Goal: Information Seeking & Learning: Check status

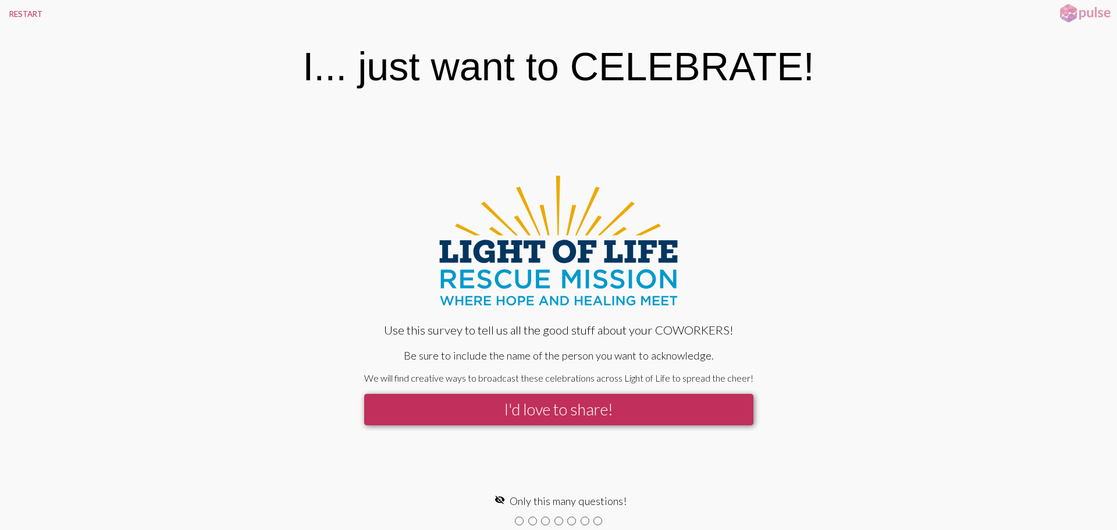
click at [629, 405] on button "I'd love to share!" at bounding box center [558, 409] width 389 height 31
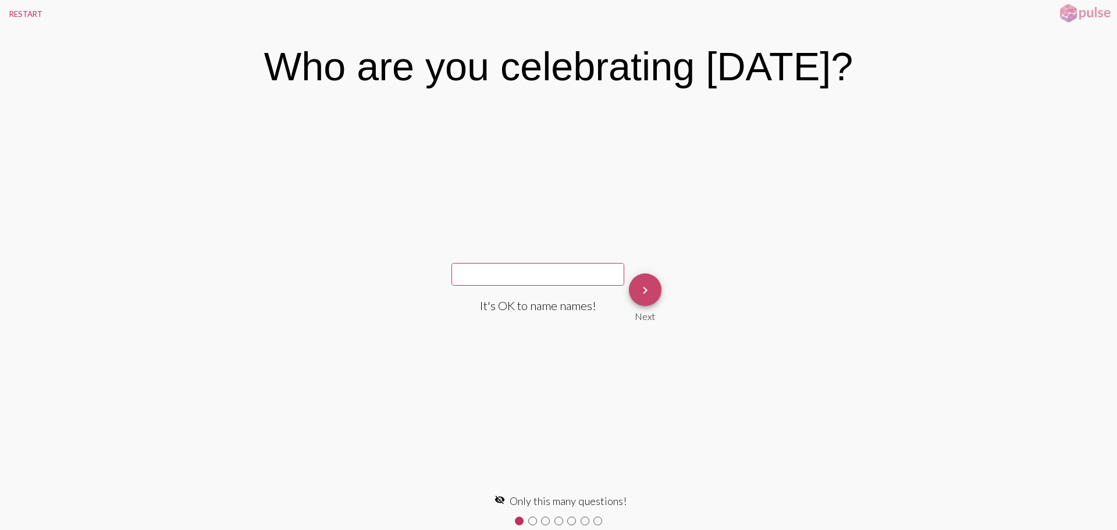
click at [651, 289] on button "keyboard_arrow_right" at bounding box center [645, 289] width 33 height 33
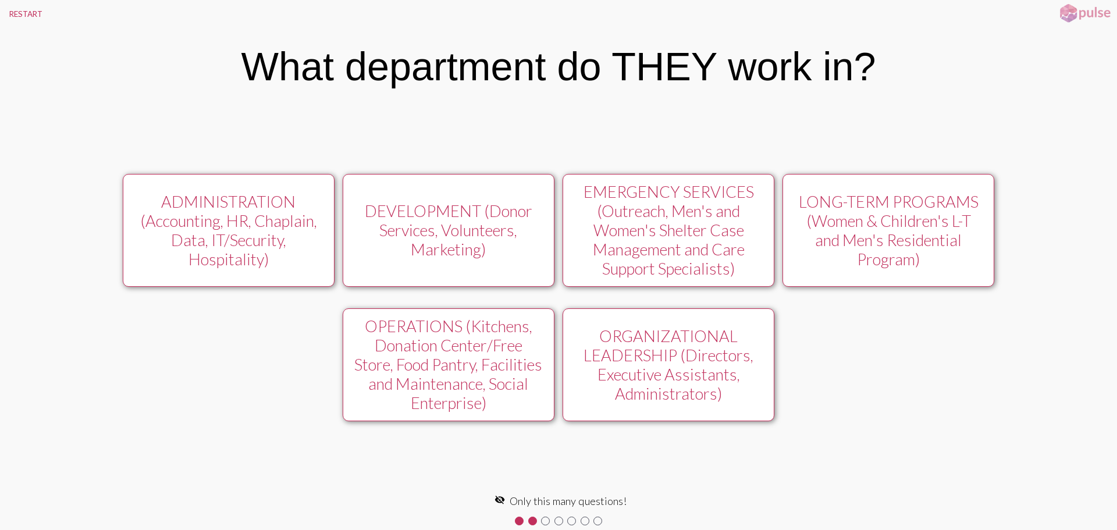
click at [640, 212] on div "EMERGENCY SERVICES (Outreach, Men's and Women's Shelter Case Management and Car…" at bounding box center [669, 230] width 190 height 96
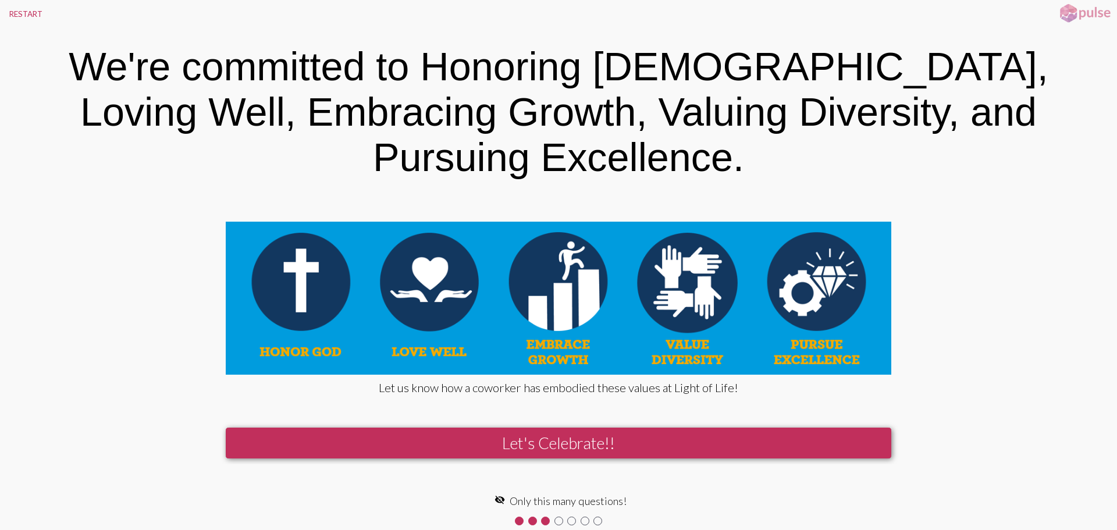
click at [682, 428] on button "Let's Celebrate!!" at bounding box center [558, 443] width 665 height 31
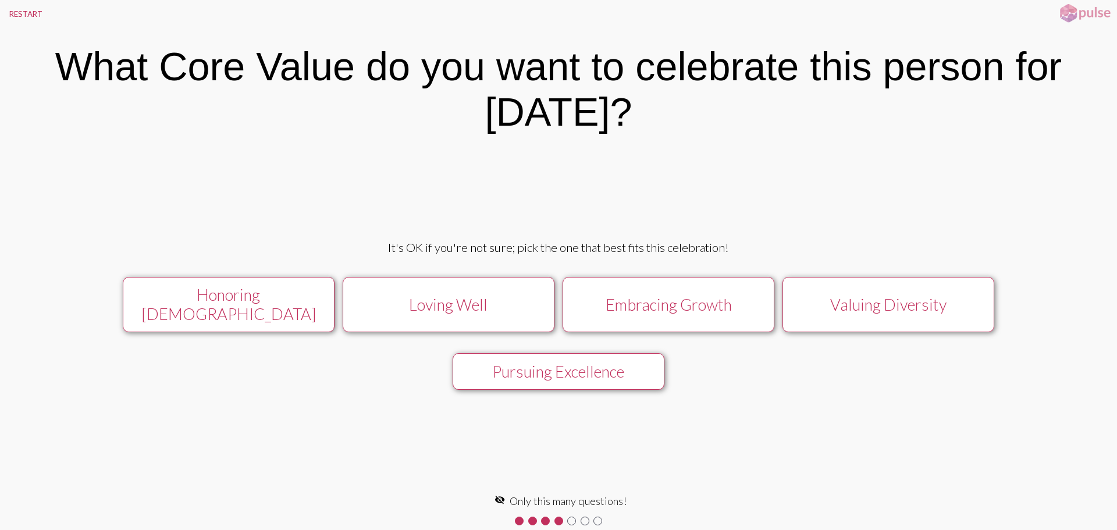
click at [491, 304] on div "Loving Well" at bounding box center [449, 304] width 190 height 19
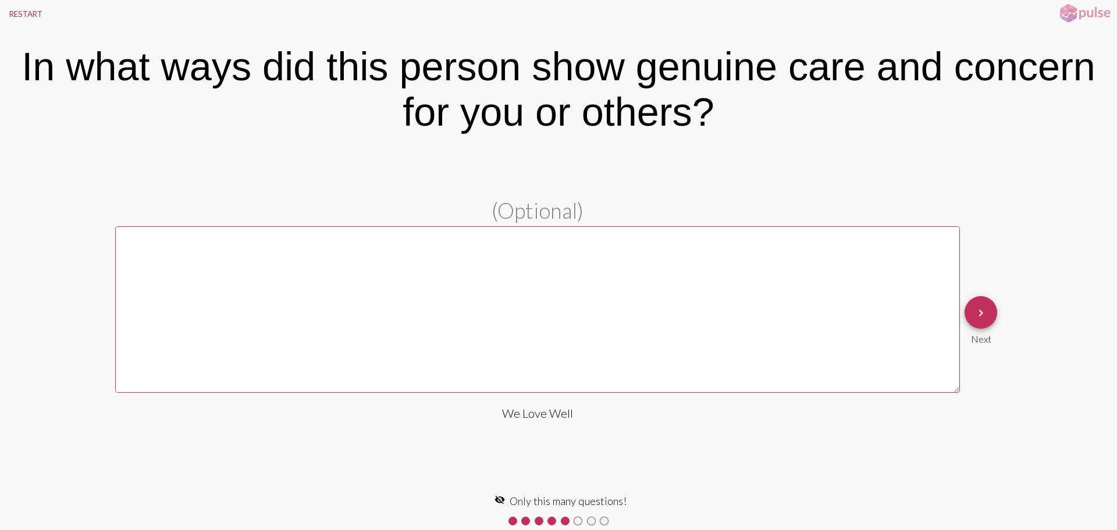
click at [987, 312] on mat-icon "keyboard_arrow_right" at bounding box center [981, 313] width 14 height 14
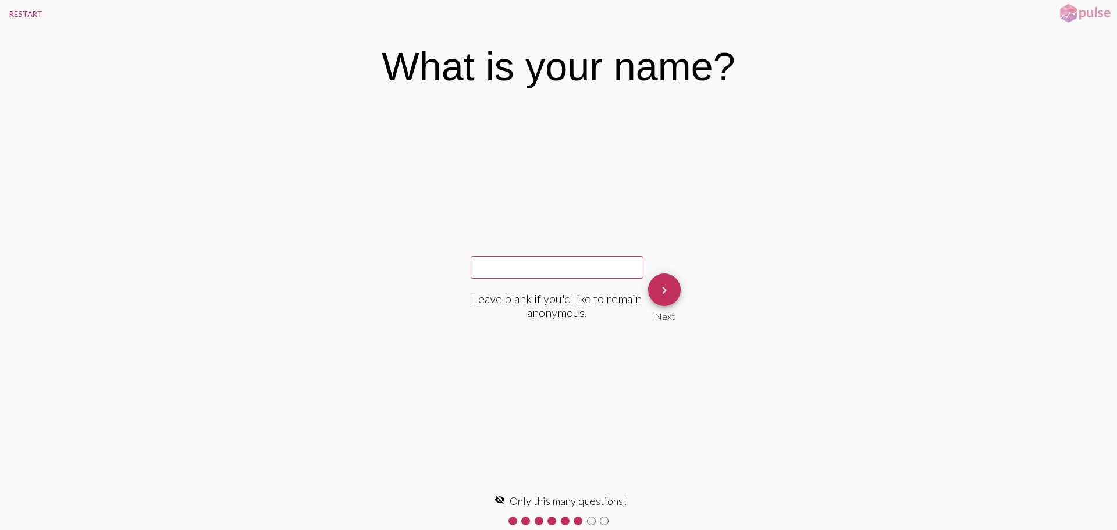
click at [664, 284] on mat-icon "keyboard_arrow_right" at bounding box center [664, 290] width 14 height 14
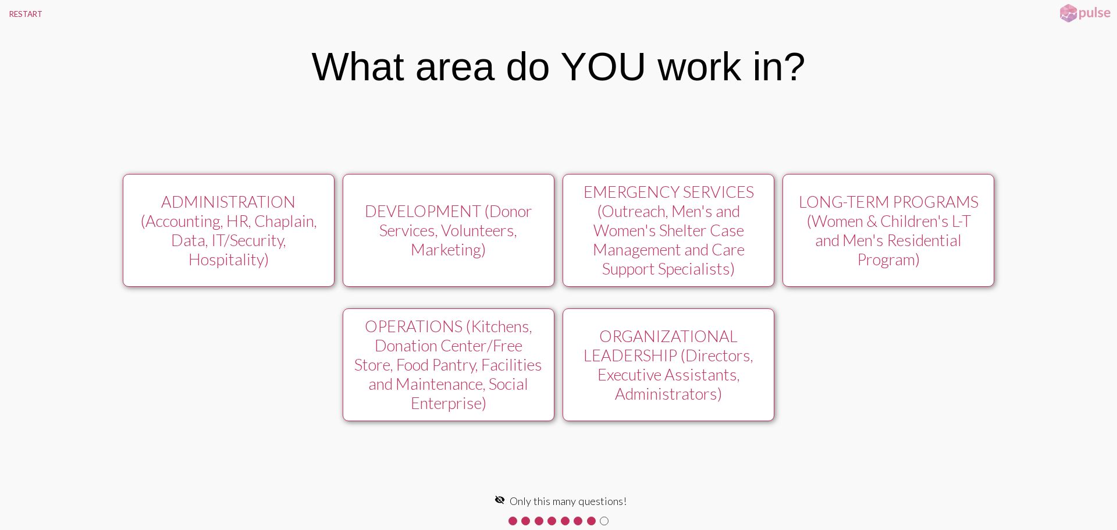
click at [393, 220] on div "DEVELOPMENT (Donor Services, Volunteers, Marketing)" at bounding box center [449, 230] width 190 height 58
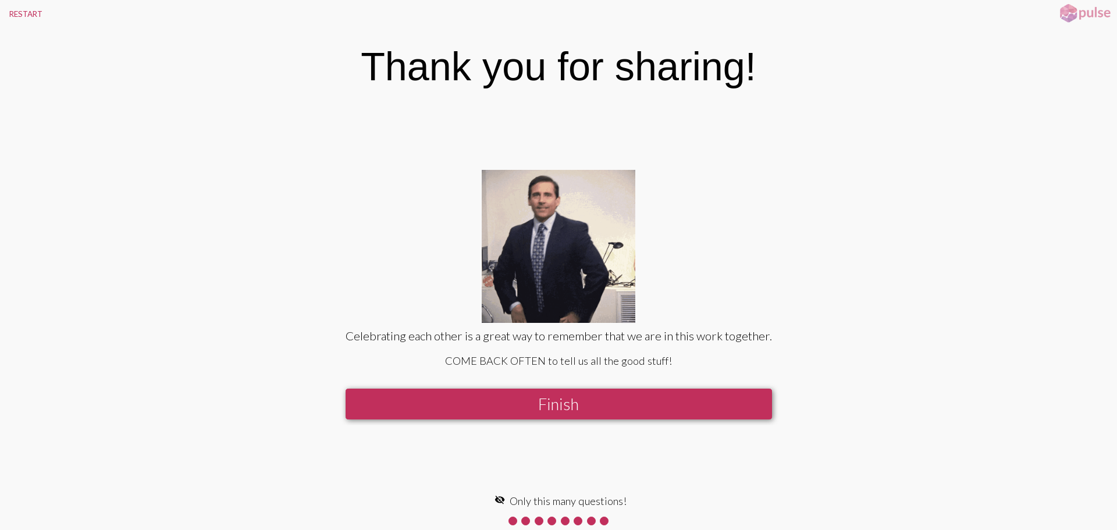
click at [569, 410] on button "Finish" at bounding box center [559, 404] width 426 height 31
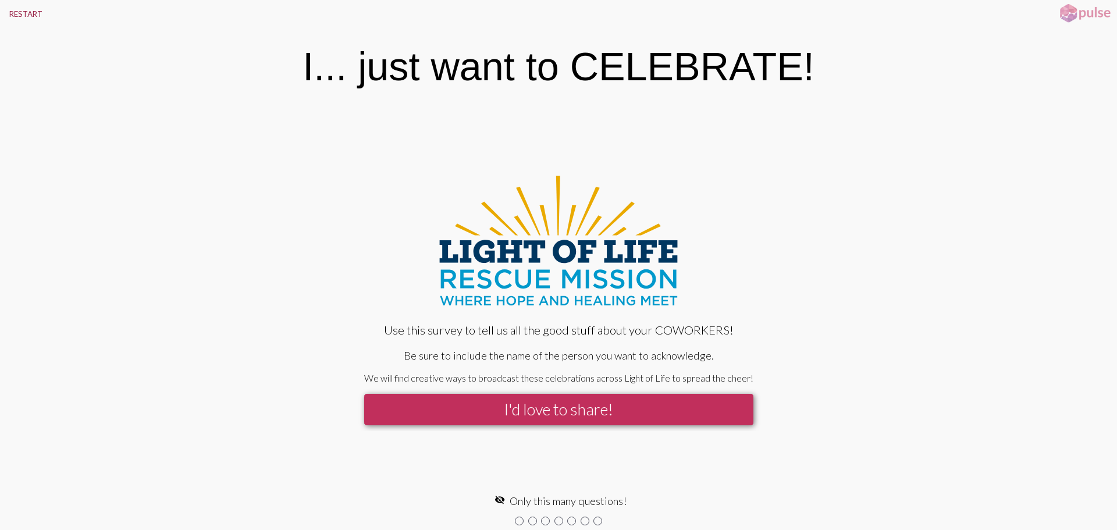
click at [31, 17] on button "RESTART" at bounding box center [26, 14] width 52 height 28
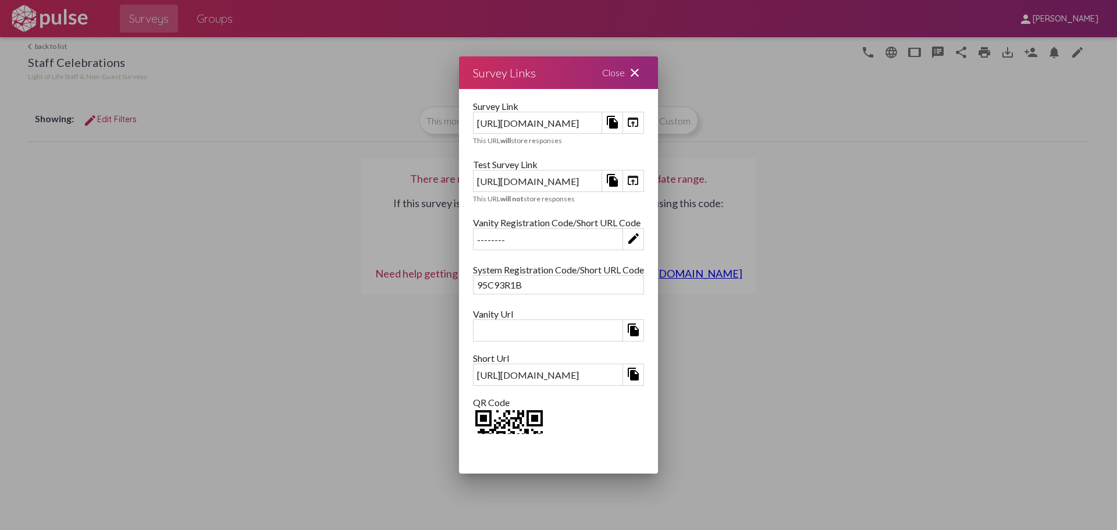
click at [642, 72] on mat-icon "close" at bounding box center [635, 73] width 14 height 14
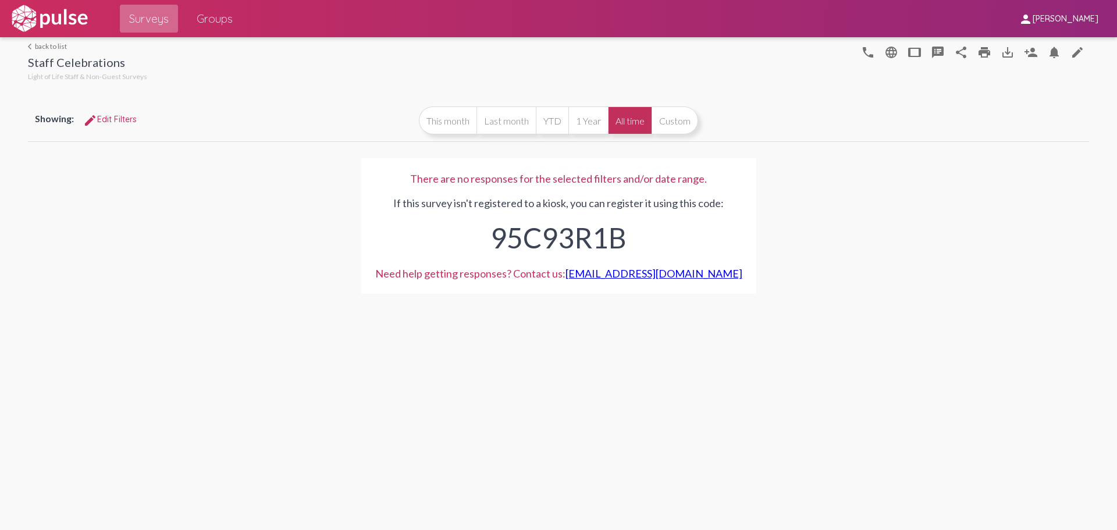
click at [157, 12] on span "Surveys" at bounding box center [149, 18] width 40 height 21
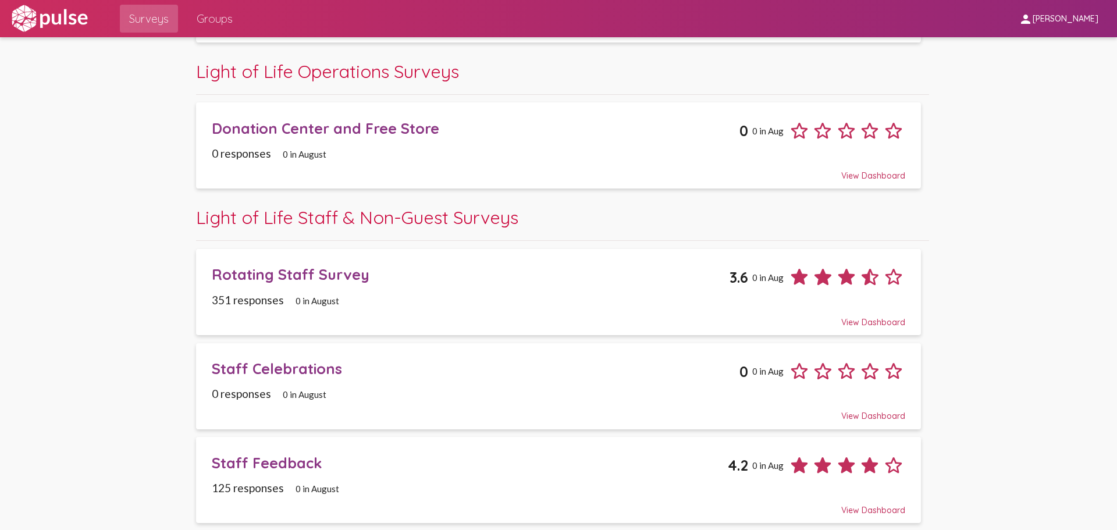
scroll to position [597, 0]
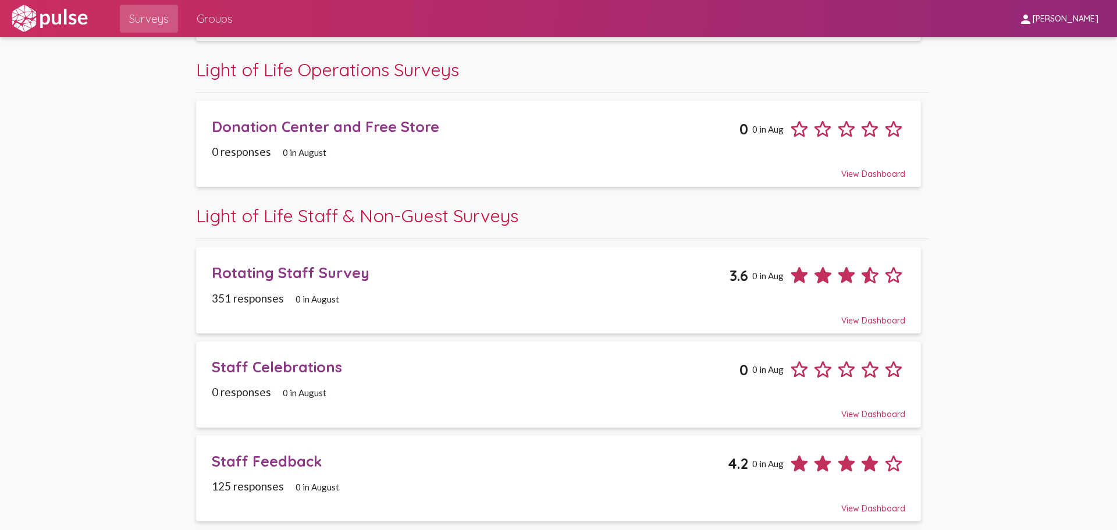
click at [269, 462] on div "Staff Feedback" at bounding box center [470, 461] width 516 height 18
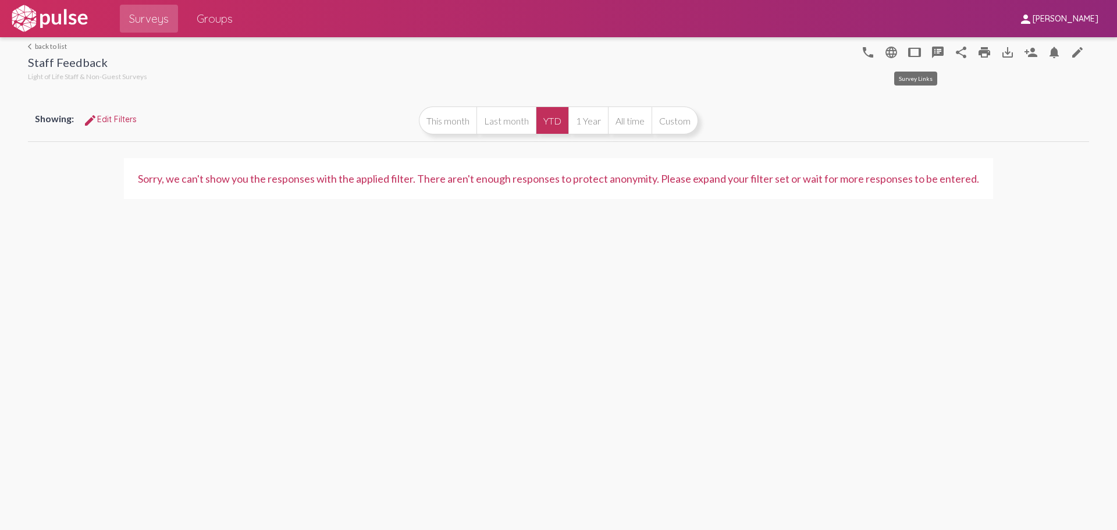
click at [917, 51] on mat-icon "tablet" at bounding box center [914, 52] width 14 height 14
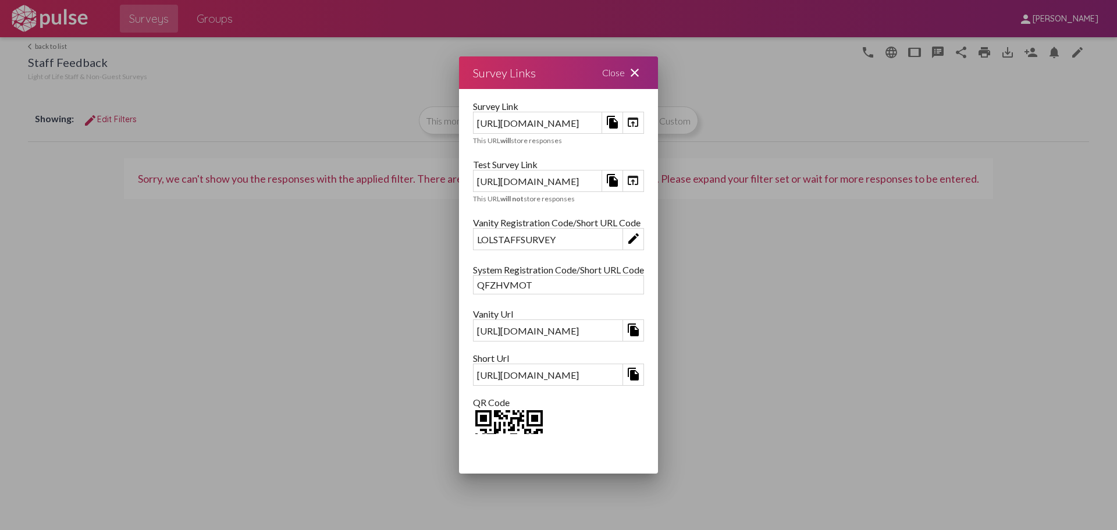
click at [640, 182] on mat-icon "open_in_browser" at bounding box center [633, 180] width 14 height 14
click at [658, 74] on div "Close close" at bounding box center [623, 72] width 70 height 33
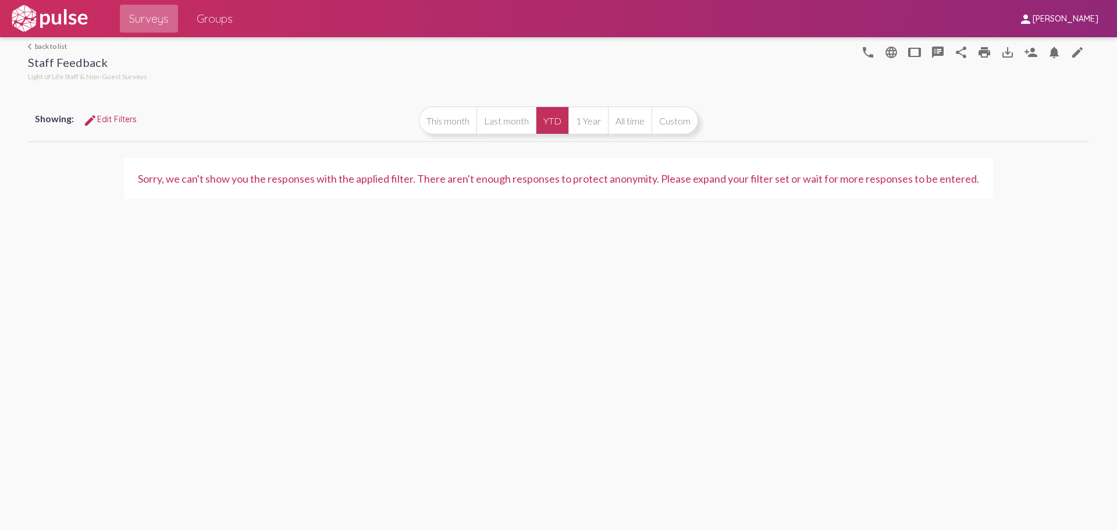
click at [152, 10] on span "Surveys" at bounding box center [149, 18] width 40 height 21
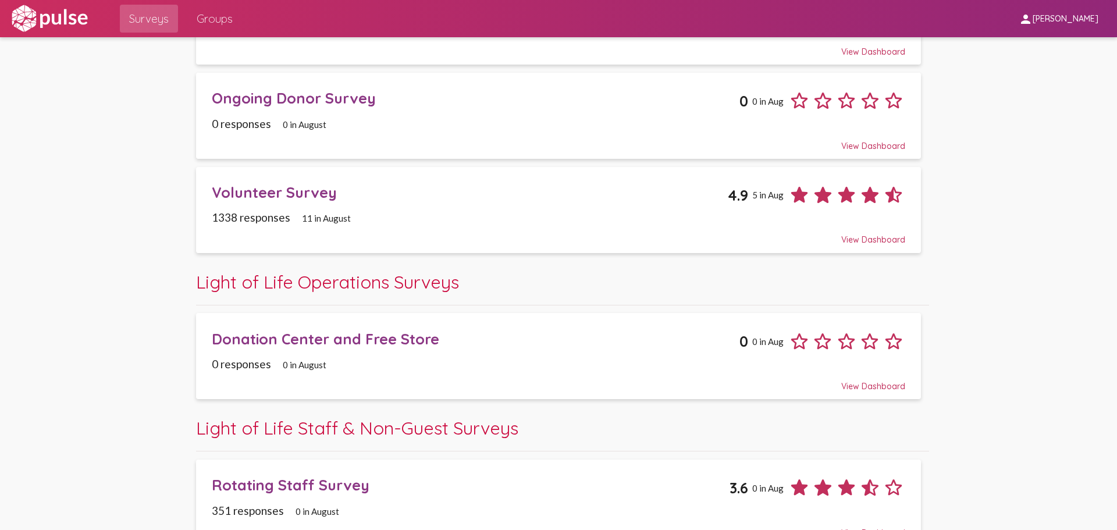
scroll to position [597, 0]
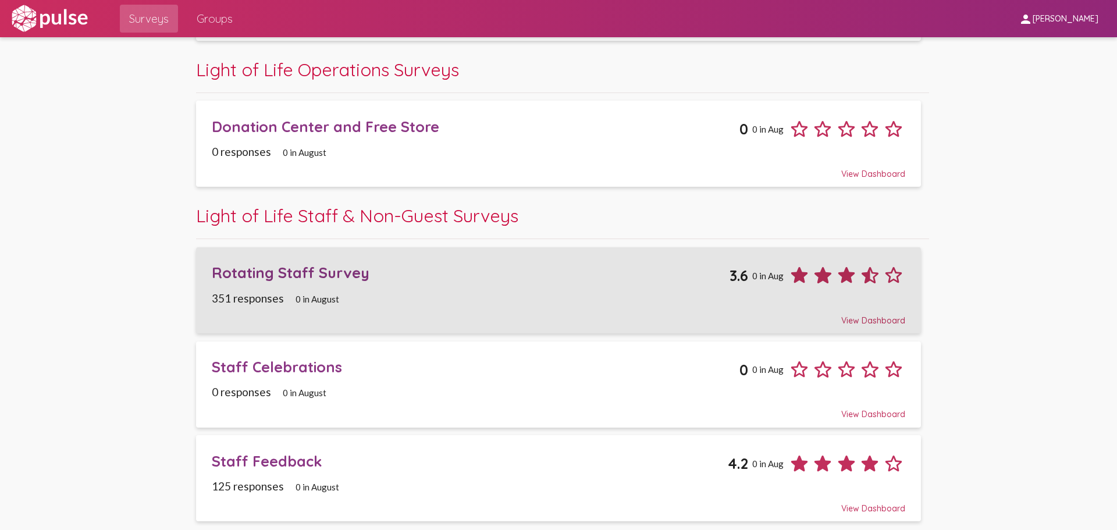
click at [330, 269] on div "Rotating Staff Survey" at bounding box center [471, 272] width 518 height 18
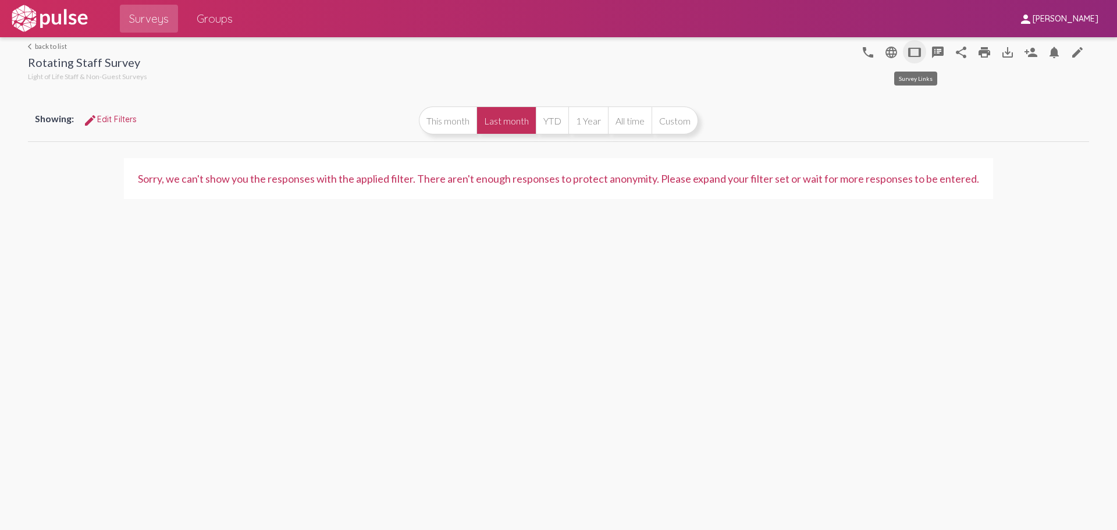
click at [912, 52] on mat-icon "tablet" at bounding box center [914, 52] width 14 height 14
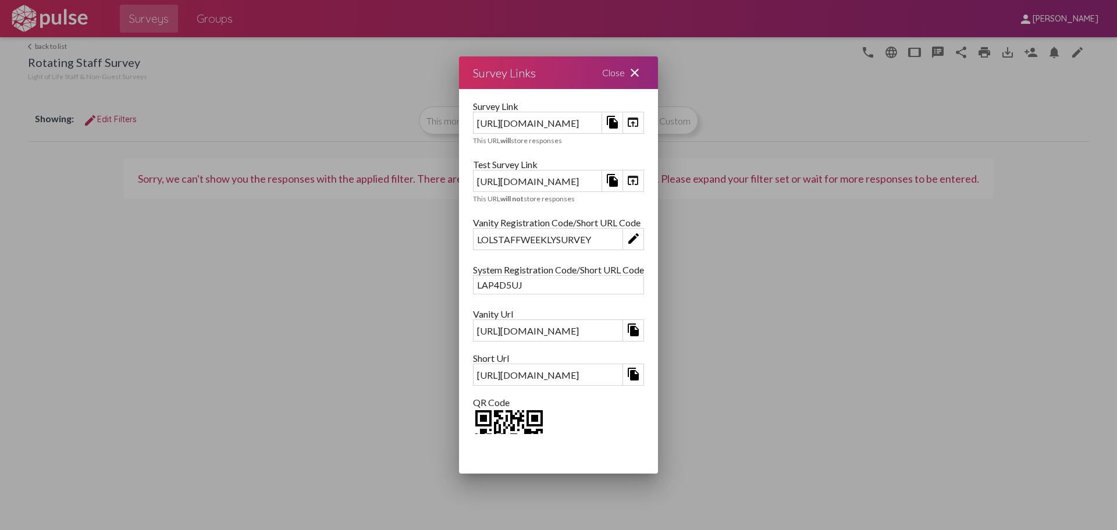
click at [640, 180] on mat-icon "open_in_browser" at bounding box center [633, 180] width 14 height 14
click at [642, 79] on mat-icon "close" at bounding box center [635, 73] width 14 height 14
